Goal: Navigation & Orientation: Find specific page/section

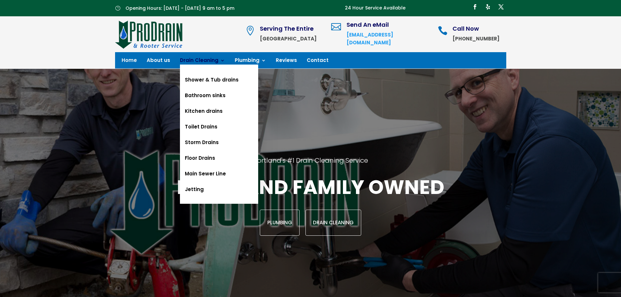
click at [218, 60] on link "Drain Cleaning" at bounding box center [202, 61] width 45 height 7
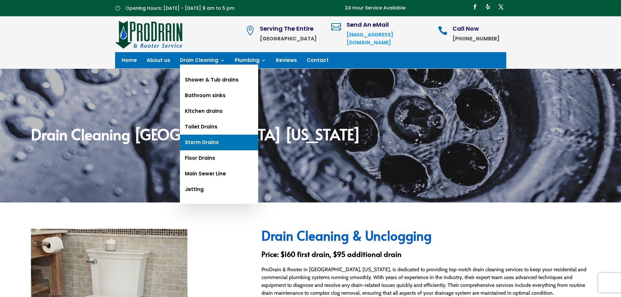
click at [208, 142] on link "Storm Drains" at bounding box center [219, 143] width 78 height 16
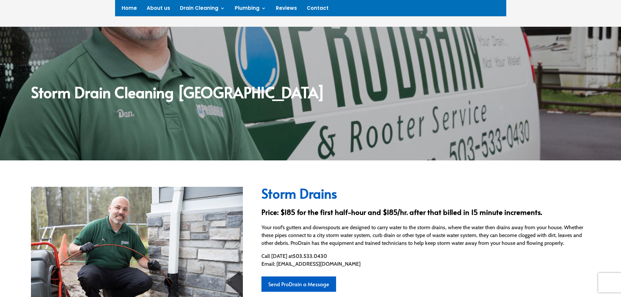
scroll to position [130, 0]
